Goal: Task Accomplishment & Management: Use online tool/utility

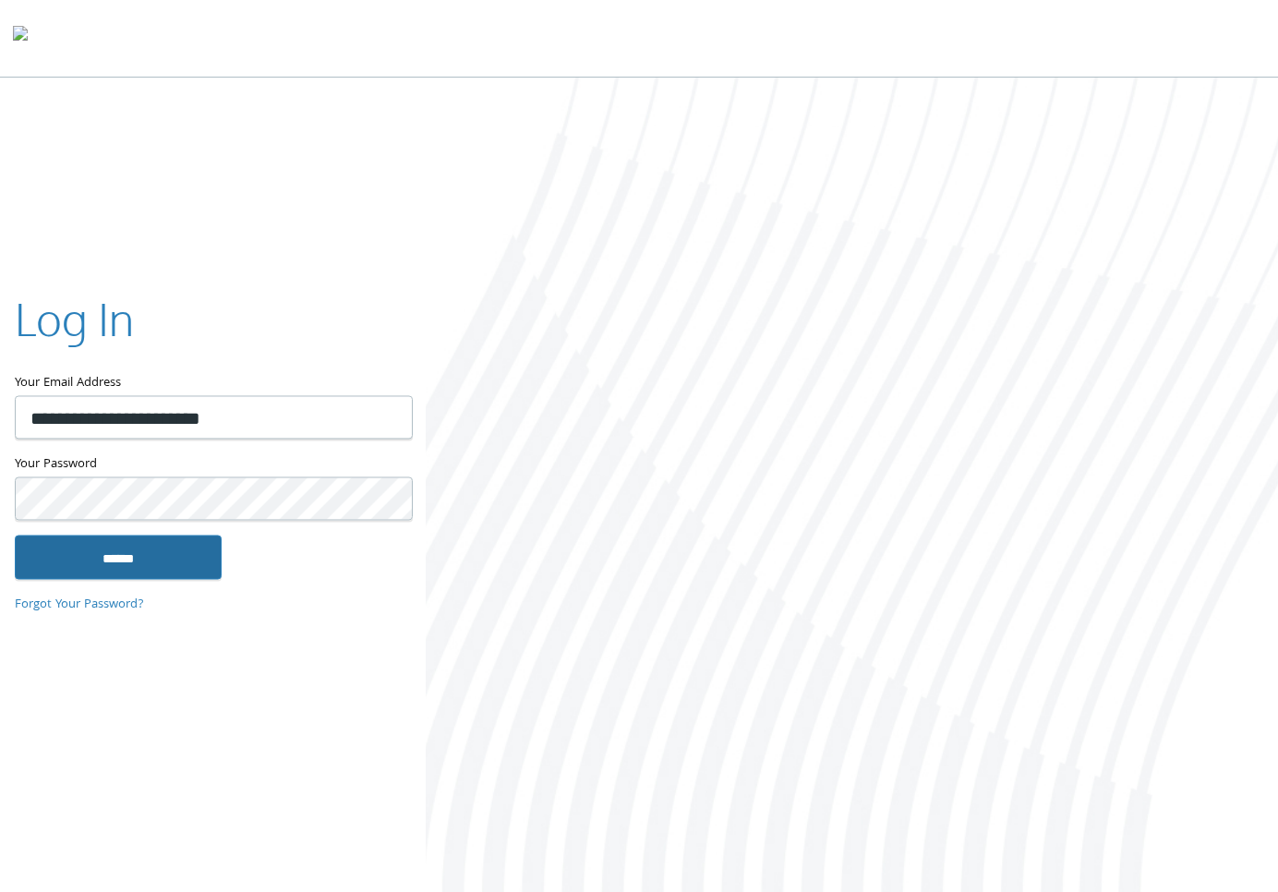
click at [92, 563] on input "******" at bounding box center [118, 557] width 207 height 44
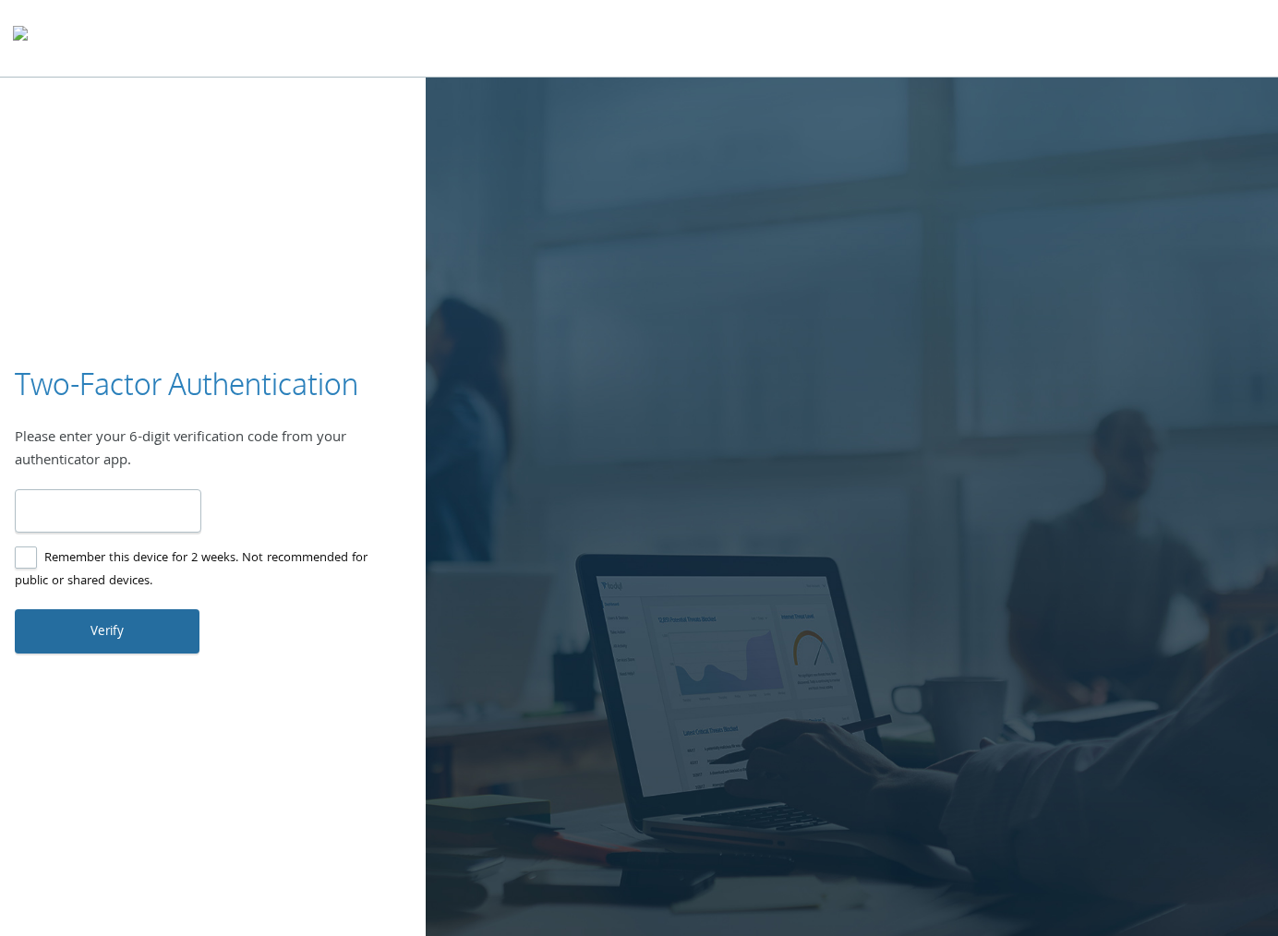
type input "******"
